Goal: Task Accomplishment & Management: Use online tool/utility

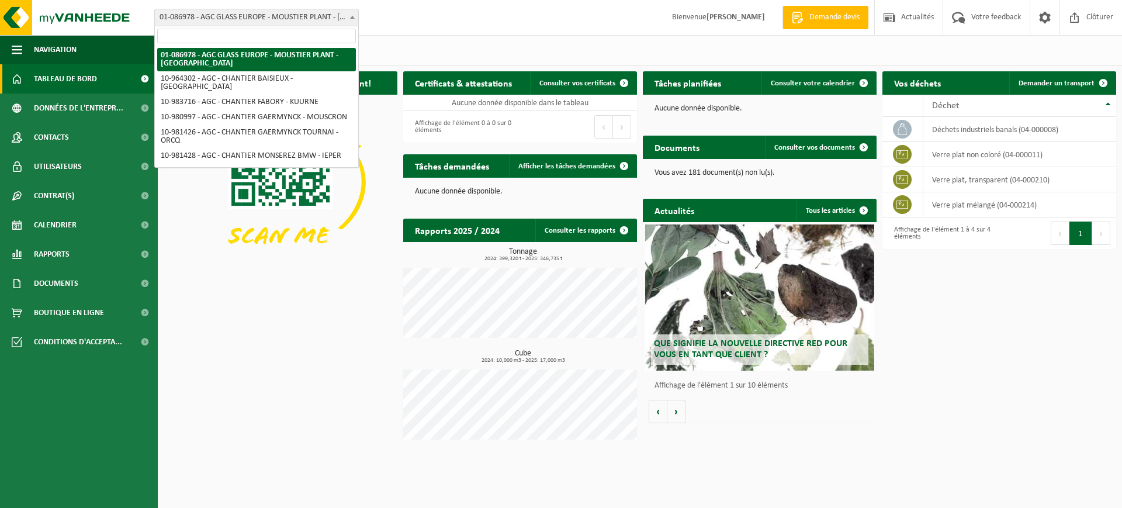
click at [238, 23] on span "01-086978 - AGC GLASS EUROPE - MOUSTIER PLANT - [GEOGRAPHIC_DATA]" at bounding box center [256, 17] width 203 height 16
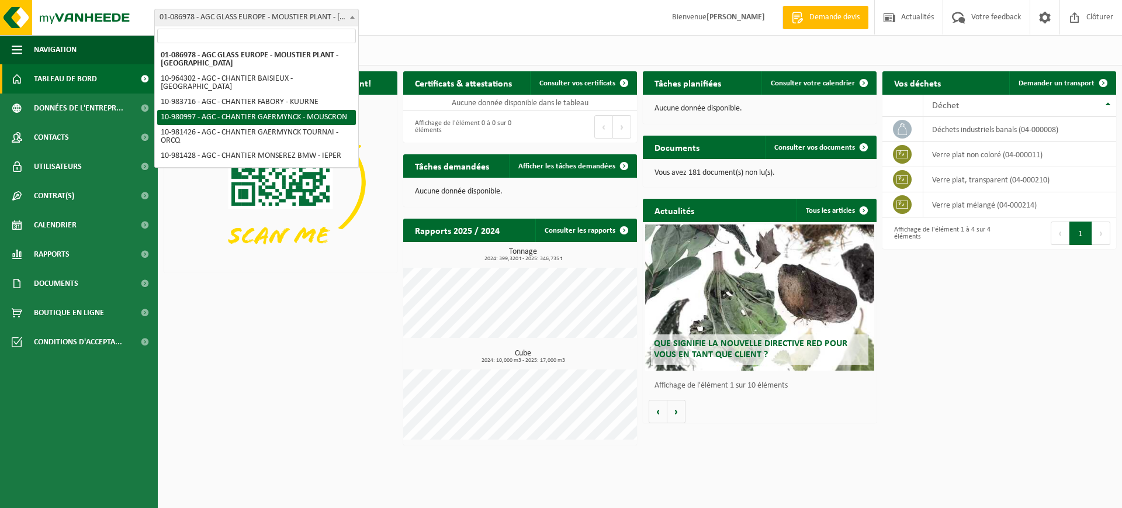
select select "161658"
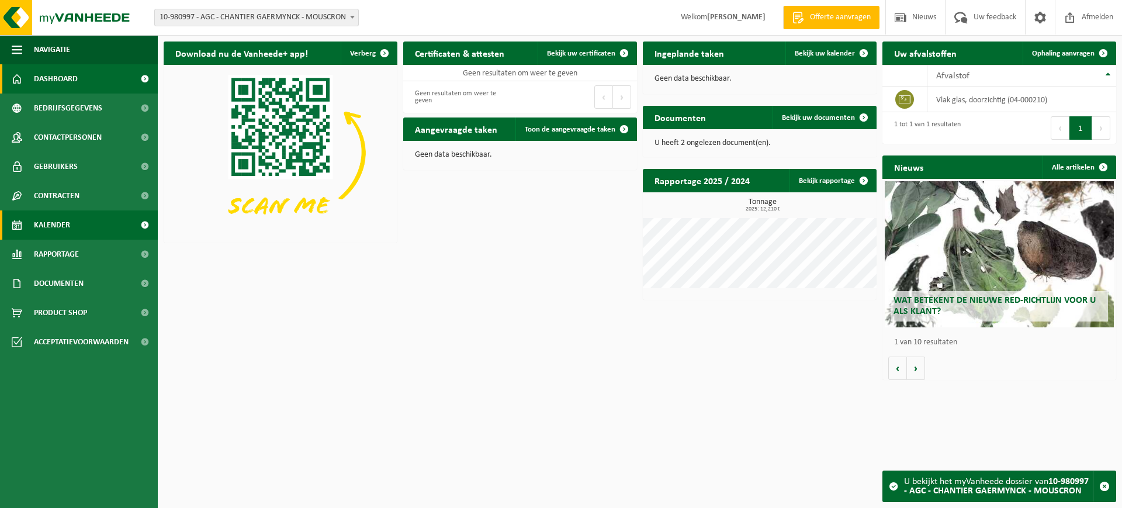
click at [65, 220] on span "Kalender" at bounding box center [52, 224] width 36 height 29
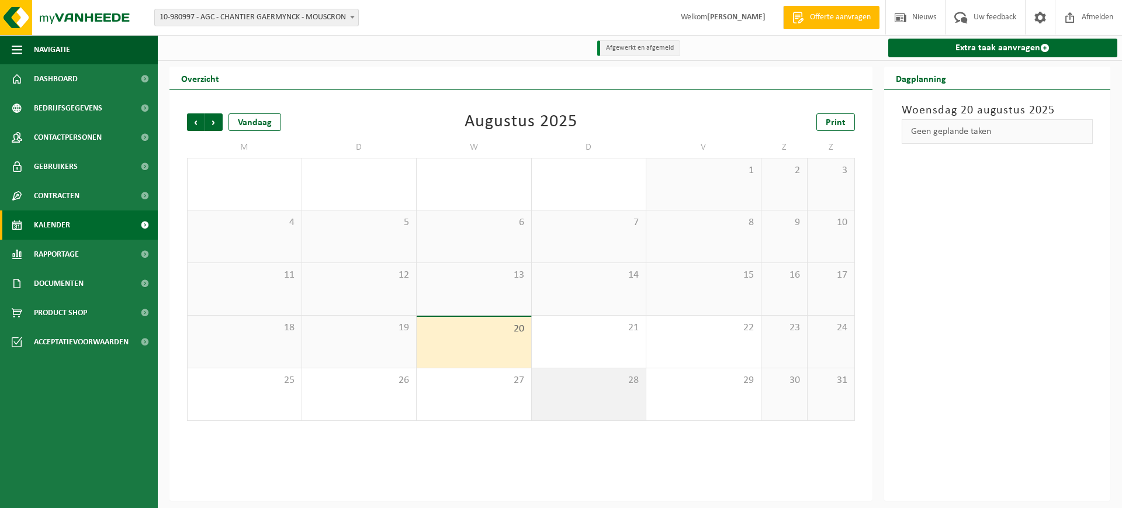
click at [592, 407] on div "28" at bounding box center [589, 394] width 114 height 52
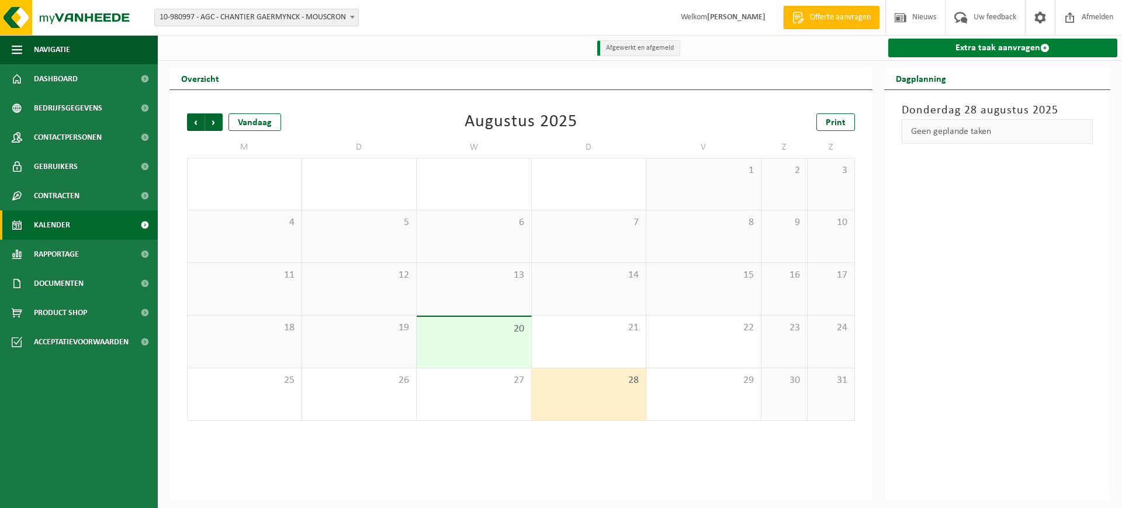
click at [992, 51] on link "Extra taak aanvragen" at bounding box center [1003, 48] width 230 height 19
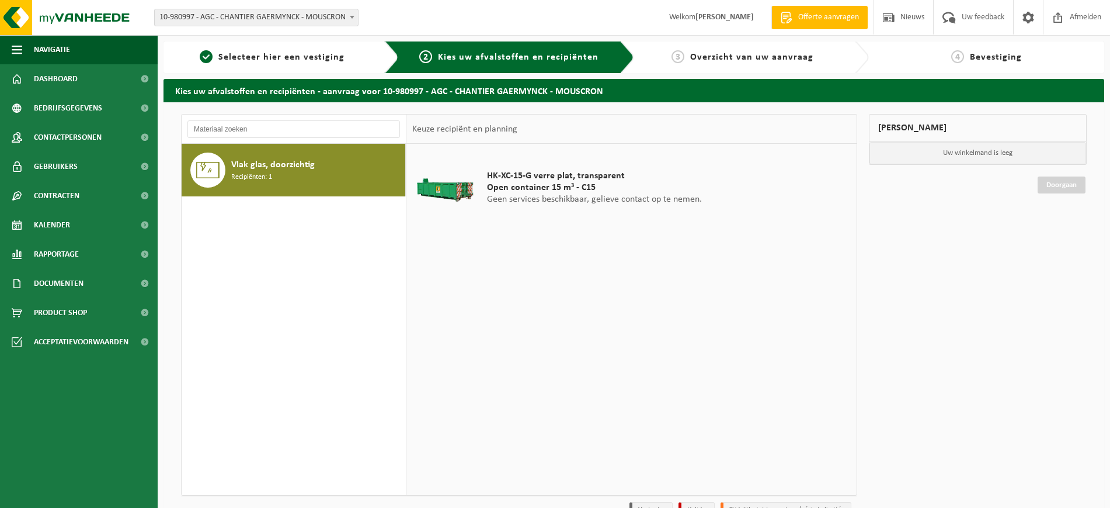
click at [523, 191] on span "Open container 15 m³ - C15" at bounding box center [594, 188] width 215 height 12
click at [269, 173] on span "Recipiënten: 1" at bounding box center [251, 177] width 41 height 11
click at [559, 188] on span "Open container 15 m³ - C15" at bounding box center [594, 188] width 215 height 12
click at [506, 188] on span "Open container 15 m³ - C15" at bounding box center [594, 188] width 215 height 12
click at [971, 150] on p "Uw winkelmand is leeg" at bounding box center [978, 153] width 217 height 22
